Goal: Task Accomplishment & Management: Use online tool/utility

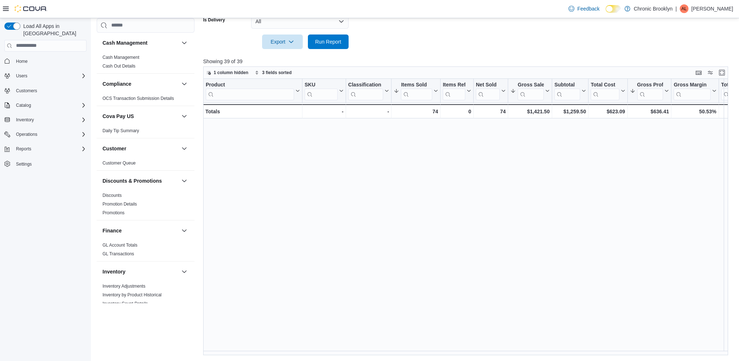
scroll to position [277, 0]
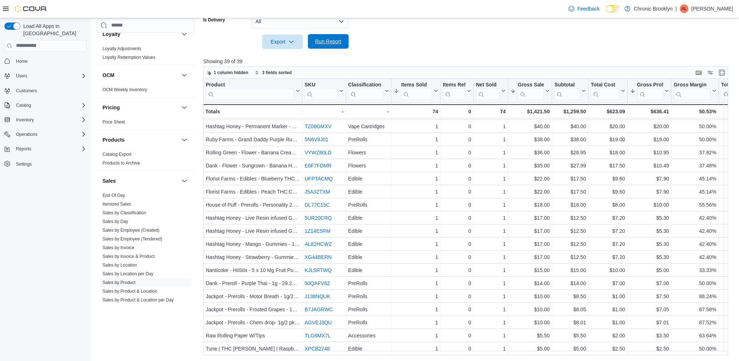
click at [332, 47] on span "Run Report" at bounding box center [328, 41] width 32 height 15
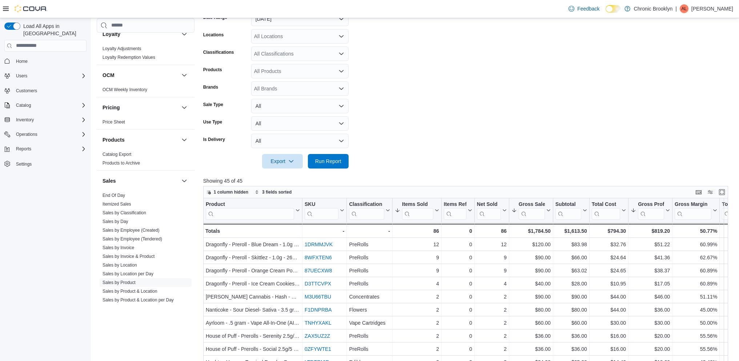
scroll to position [81, 0]
